Goal: Book appointment/travel/reservation

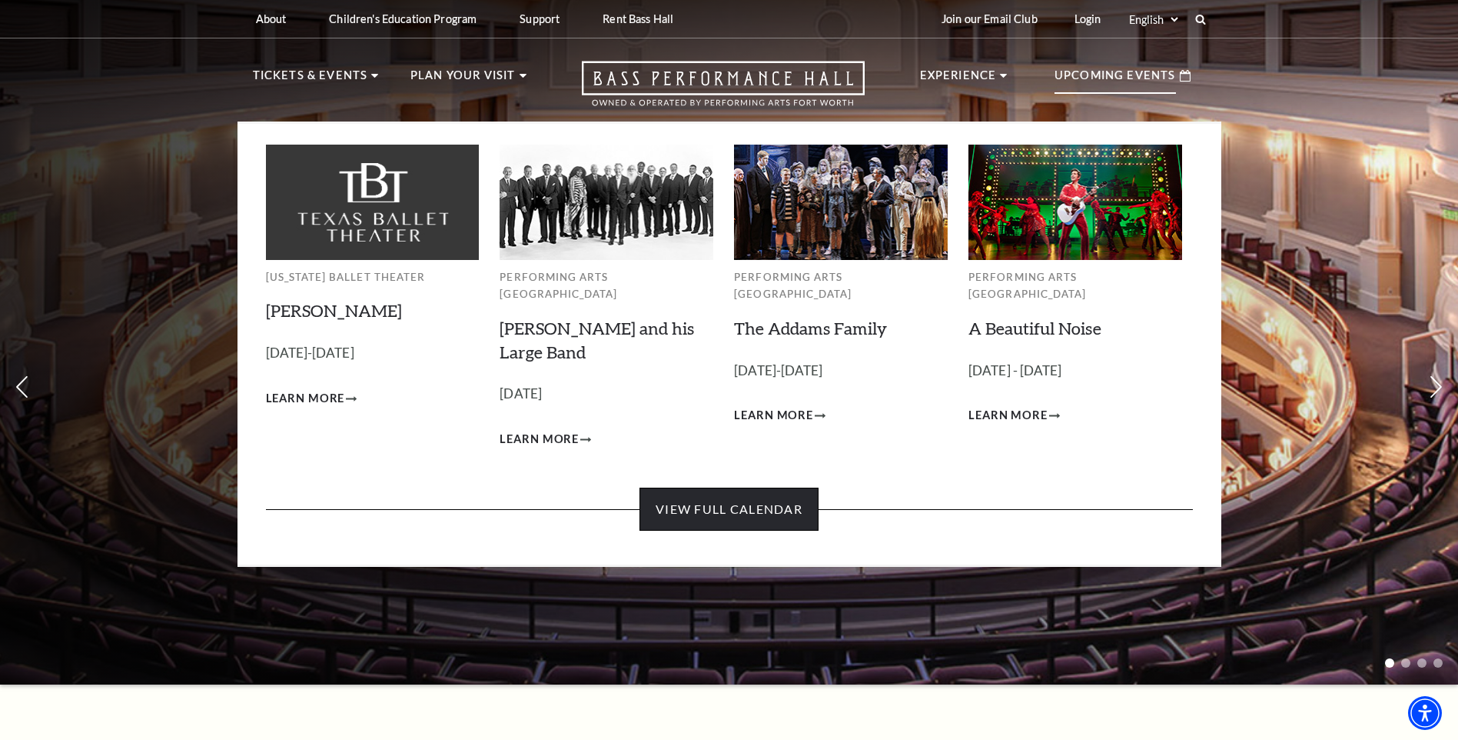
click at [704, 497] on link "View Full Calendar" at bounding box center [729, 508] width 179 height 43
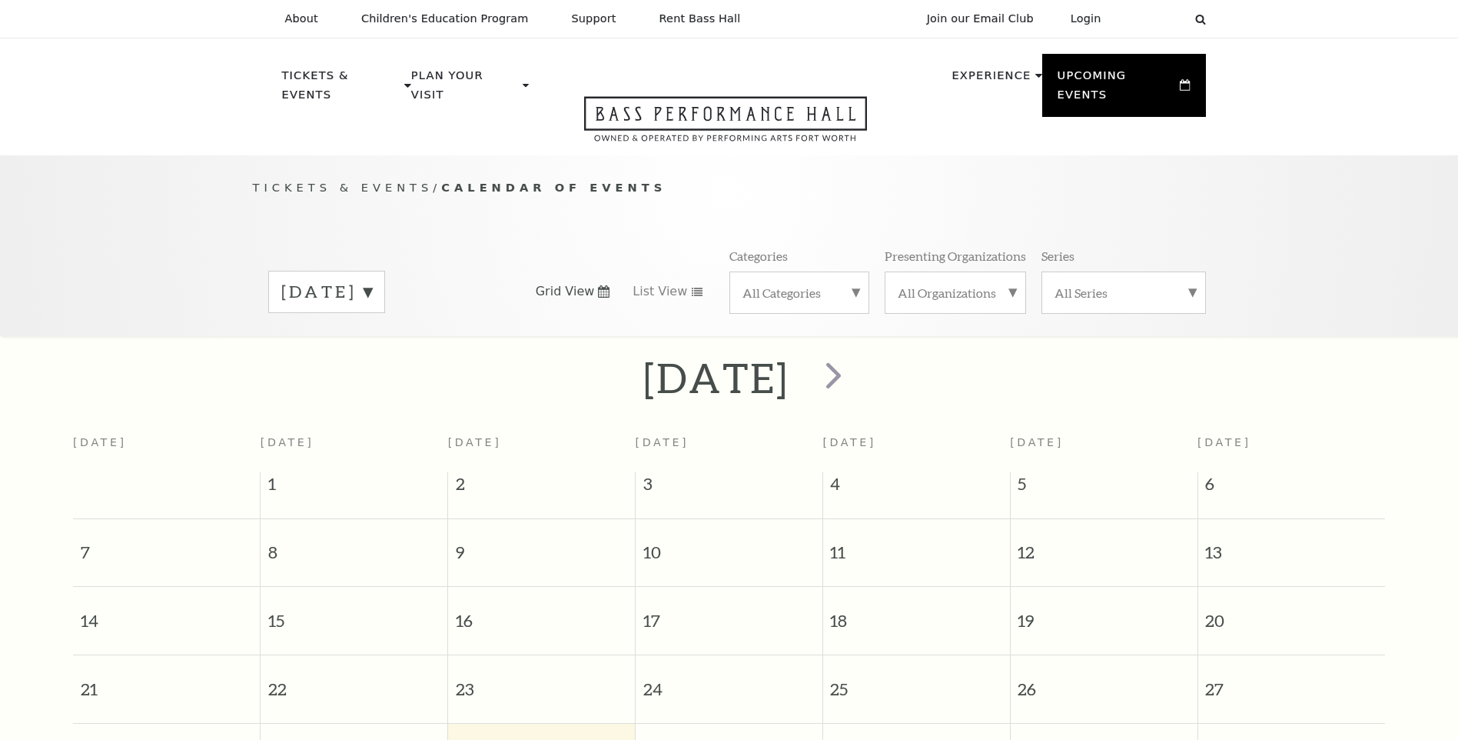
scroll to position [136, 0]
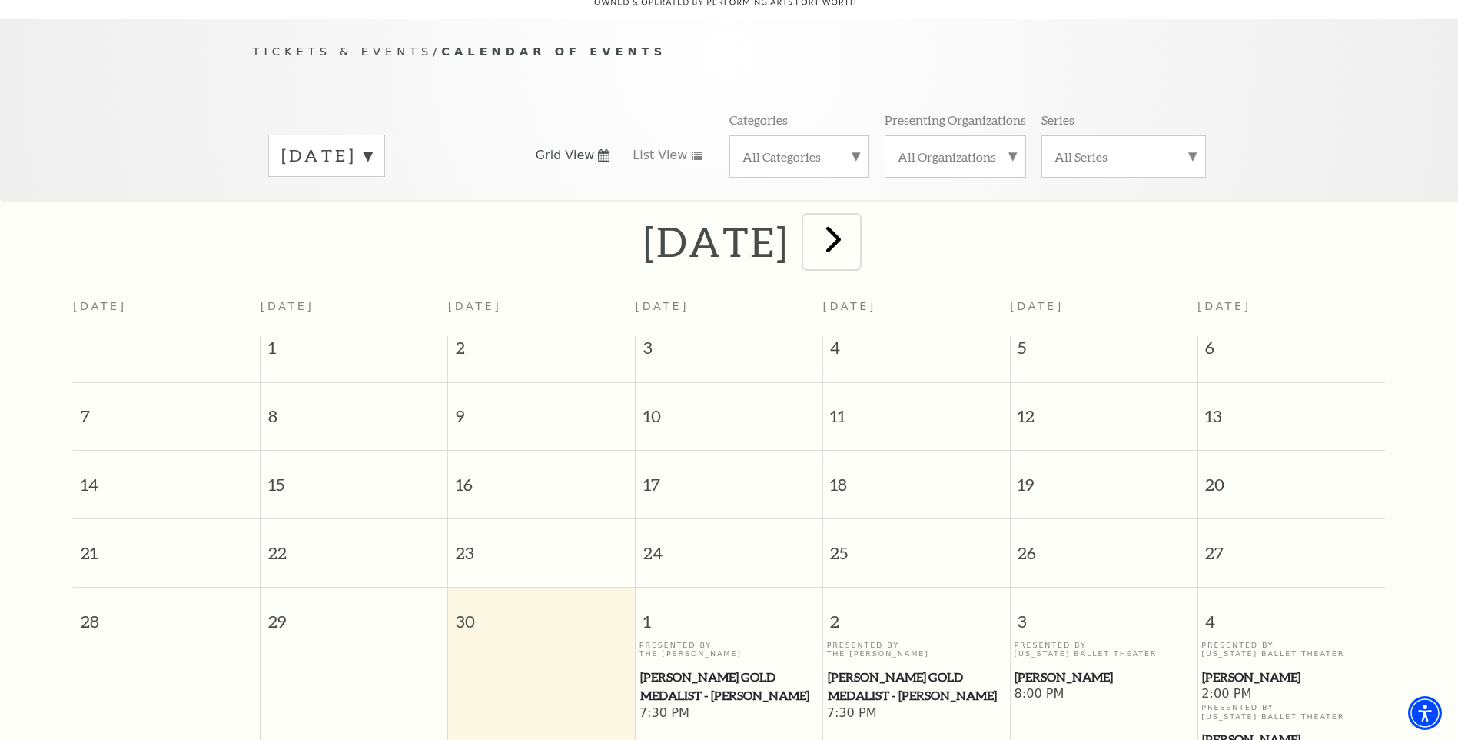
click at [856, 228] on span "next" at bounding box center [834, 239] width 44 height 44
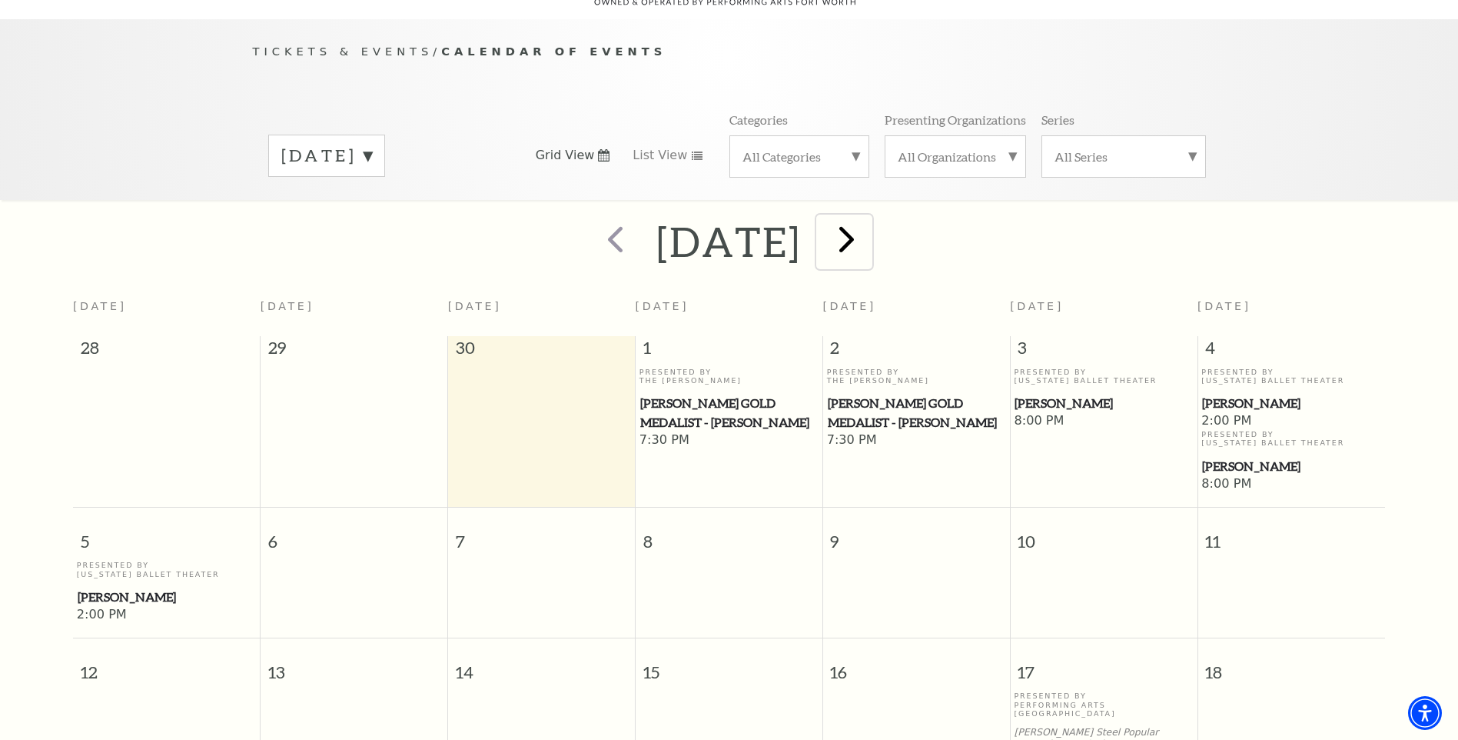
click at [869, 221] on span "next" at bounding box center [847, 239] width 44 height 44
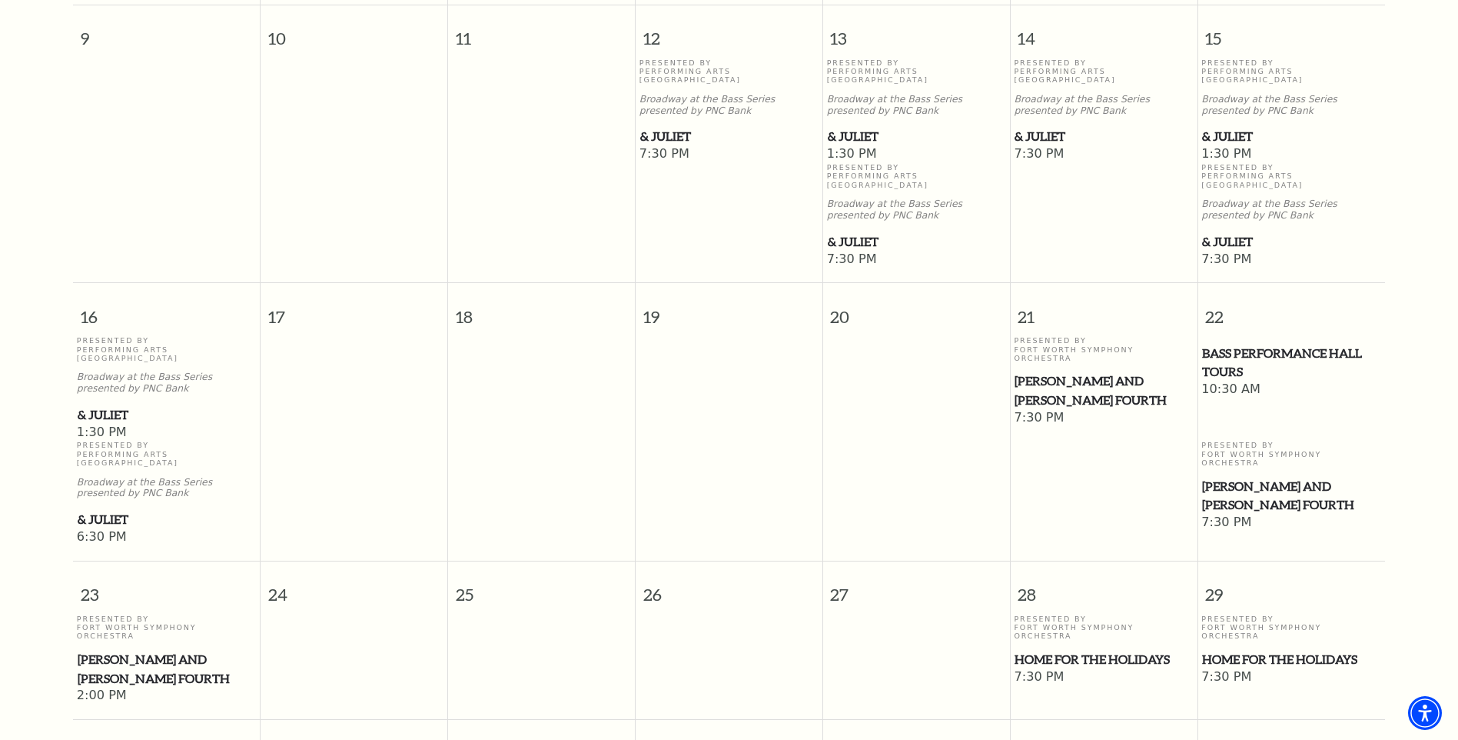
scroll to position [1059, 0]
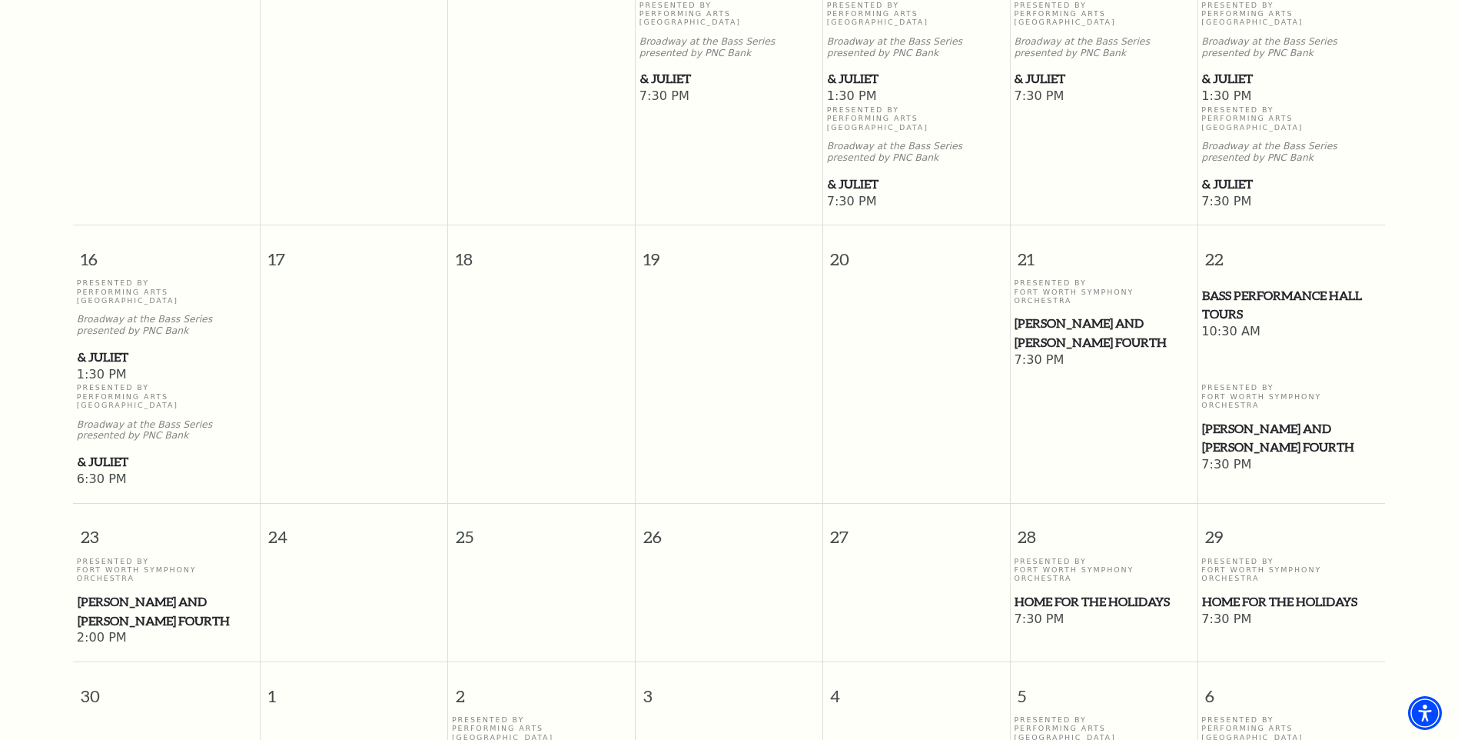
click at [1231, 592] on span "Home for the Holidays" at bounding box center [1291, 601] width 178 height 19
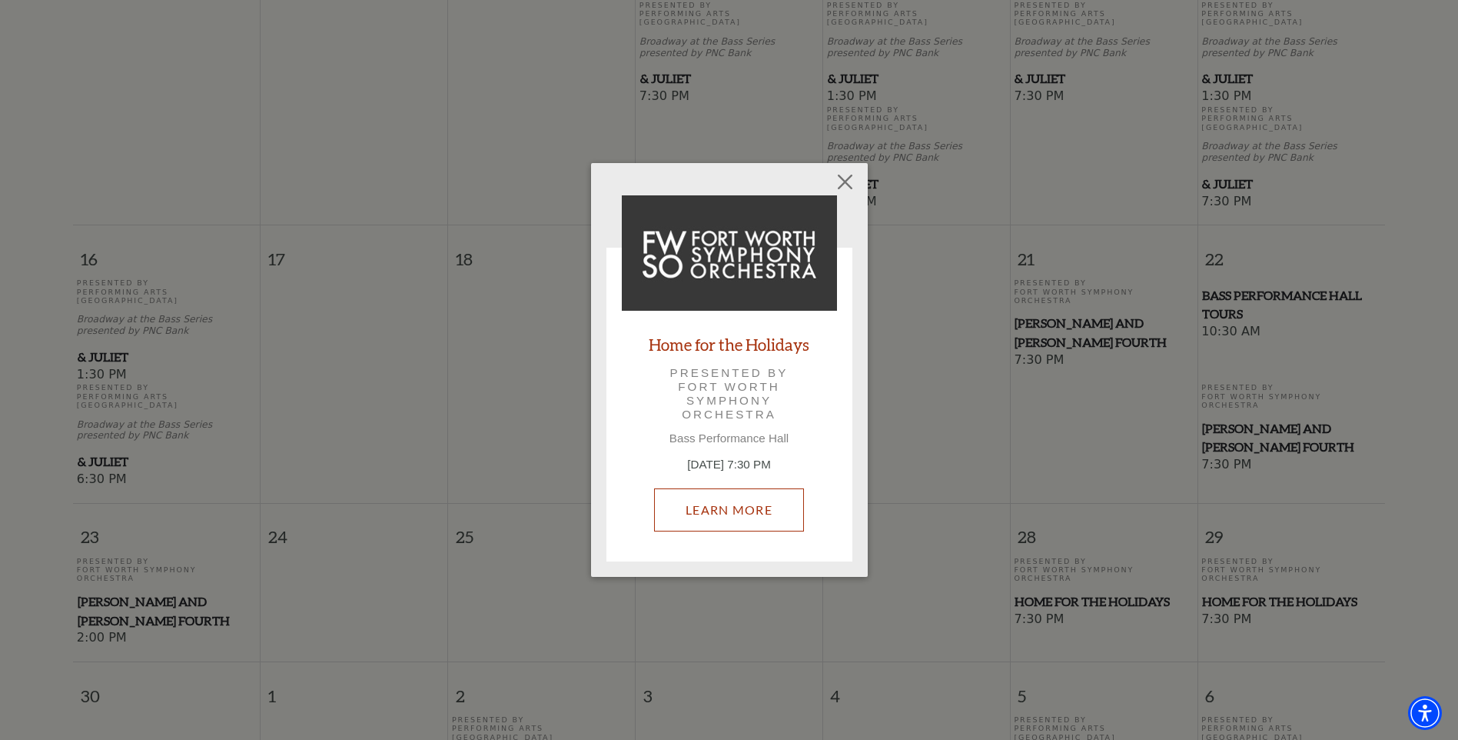
click at [745, 500] on link "Learn More" at bounding box center [729, 509] width 150 height 43
